Goal: Transaction & Acquisition: Purchase product/service

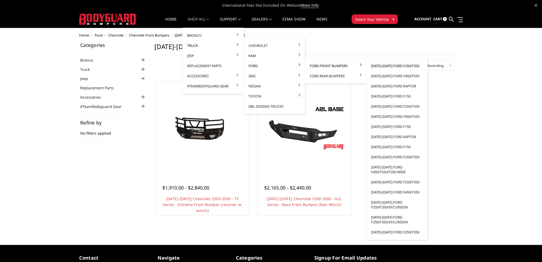
click at [388, 68] on link "2023-2025 Ford F250/F350" at bounding box center [396, 66] width 57 height 10
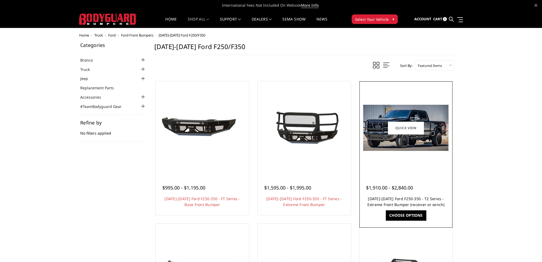
click at [410, 197] on link "[DATE]-[DATE] Ford F250-350 - T2 Series - Extreme Front Bumper (receiver or win…" at bounding box center [405, 201] width 77 height 11
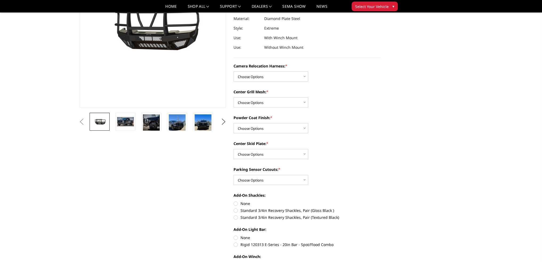
scroll to position [80, 0]
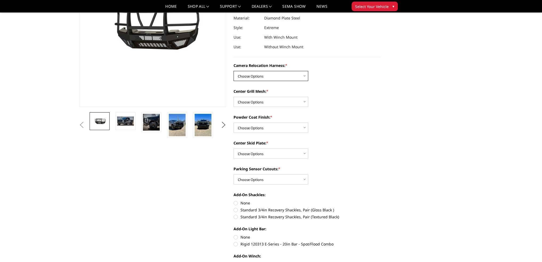
click at [259, 75] on select "Choose Options Without camera harness With camera harness" at bounding box center [270, 76] width 75 height 10
select select "3753"
click at [233, 71] on select "Choose Options Without camera harness With camera harness" at bounding box center [270, 76] width 75 height 10
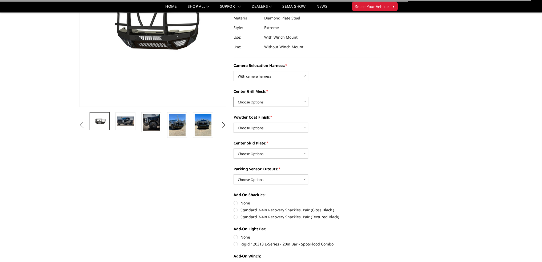
click at [261, 103] on select "Choose Options Without expanded metal With expanded metal" at bounding box center [270, 102] width 75 height 10
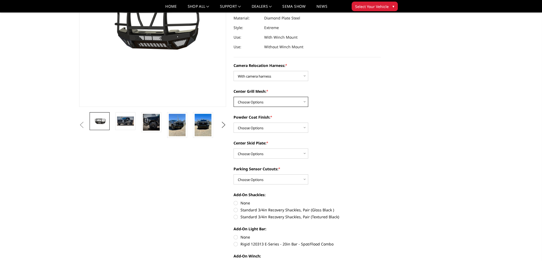
select select "3751"
click at [233, 97] on select "Choose Options Without expanded metal With expanded metal" at bounding box center [270, 102] width 75 height 10
click at [259, 127] on select "Choose Options Textured Black Powder Coat Gloss Black Powder Coat Bare Metal" at bounding box center [270, 128] width 75 height 10
select select "3750"
click at [233, 123] on select "Choose Options Textured Black Powder Coat Gloss Black Powder Coat Bare Metal" at bounding box center [270, 128] width 75 height 10
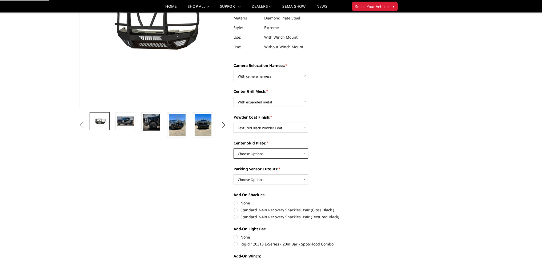
click at [256, 152] on select "Choose Options Winch Mount Skid Plate Standard Skid Plate (included) 2" Receive…" at bounding box center [270, 153] width 75 height 10
select select "3747"
click at [233, 148] on select "Choose Options Winch Mount Skid Plate Standard Skid Plate (included) 2" Receive…" at bounding box center [270, 153] width 75 height 10
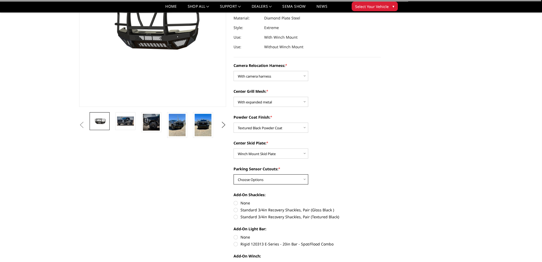
click at [254, 180] on select "Choose Options Yes - With Parking Sensor Cutouts" at bounding box center [270, 179] width 75 height 10
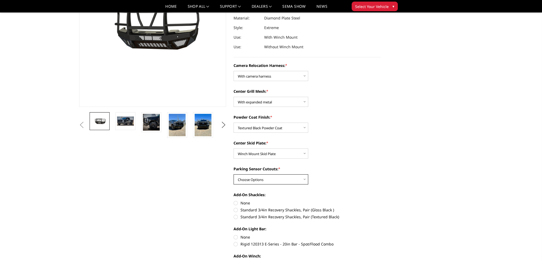
select select "3744"
click at [233, 174] on select "Choose Options Yes - With Parking Sensor Cutouts" at bounding box center [270, 179] width 75 height 10
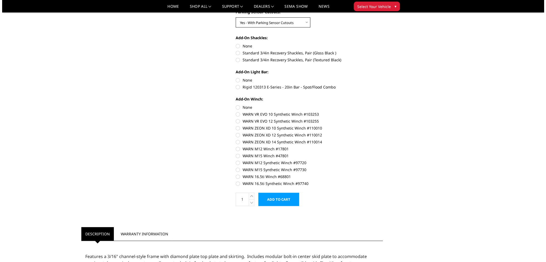
scroll to position [240, 0]
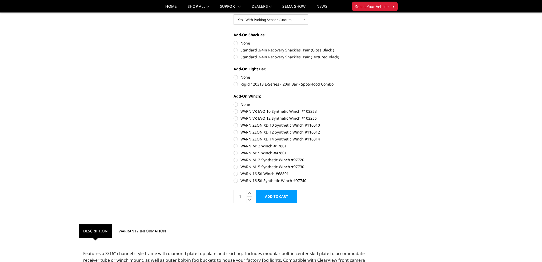
click at [281, 192] on input "Add to Cart" at bounding box center [276, 196] width 41 height 13
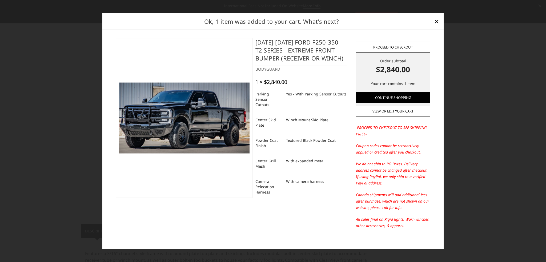
click at [386, 47] on link "Proceed to checkout" at bounding box center [393, 47] width 74 height 11
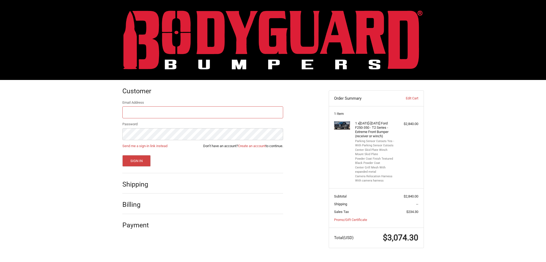
click at [196, 111] on input "Email Address" at bounding box center [202, 112] width 161 height 12
type input "[EMAIL_ADDRESS][DOMAIN_NAME]"
click at [122, 155] on button "Sign In" at bounding box center [136, 160] width 29 height 11
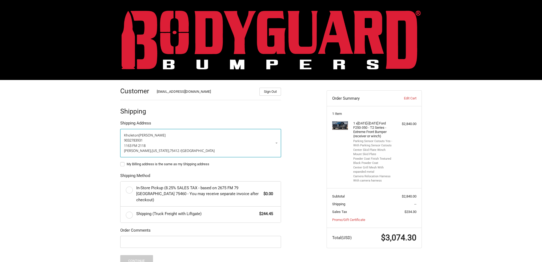
click at [195, 135] on p "Kholeton Cox" at bounding box center [200, 135] width 153 height 5
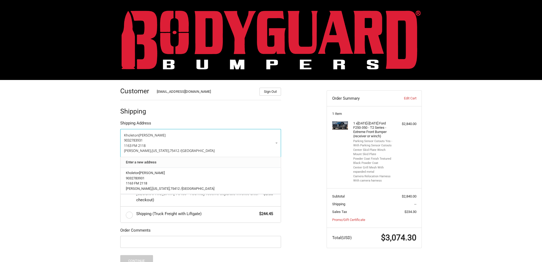
click at [175, 164] on link "Enter a new address" at bounding box center [200, 162] width 155 height 10
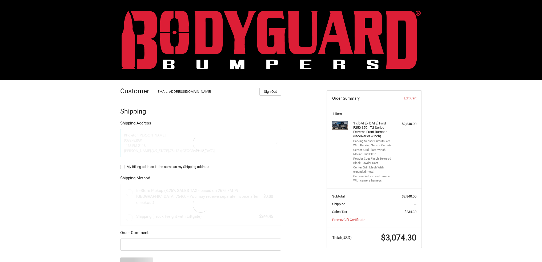
select select "US"
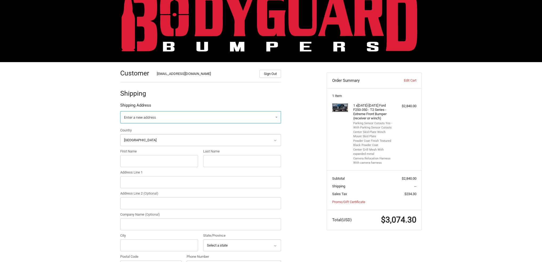
scroll to position [53, 0]
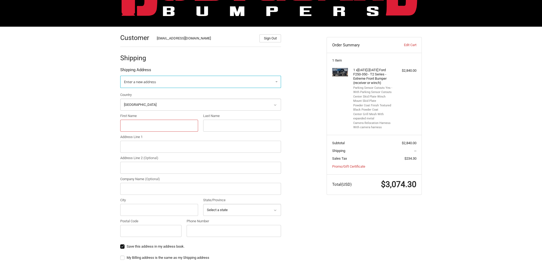
click at [137, 123] on input "First Name" at bounding box center [159, 126] width 78 height 12
type input "kholeton"
type input "cox"
type input "3136 Melby Street"
type input "Eau Claire"
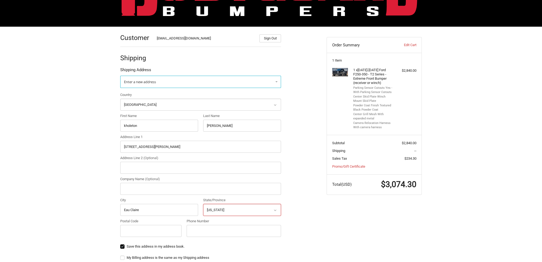
select select "WI"
type input "54703"
type input "7155792890"
click at [289, 169] on ol "Customer Kholeton@bodyguardbumpers.com Sign Out Shipping Shipping Address Enter…" at bounding box center [210, 207] width 181 height 361
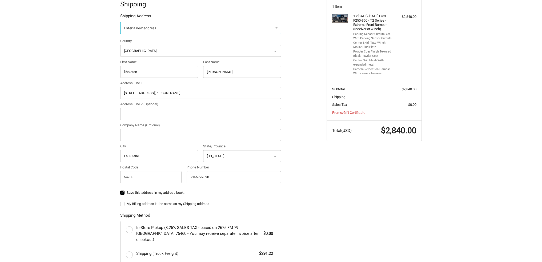
scroll to position [50, 0]
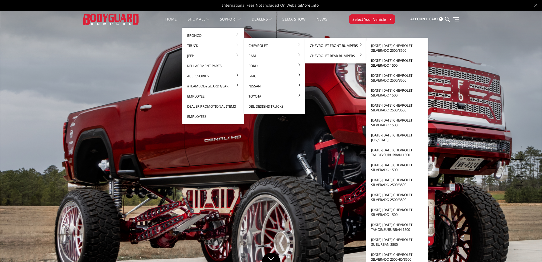
click at [384, 63] on link "[DATE]-[DATE] Chevrolet Silverado 1500" at bounding box center [396, 62] width 57 height 15
